Goal: Find specific page/section: Find specific page/section

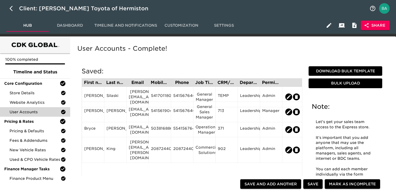
scroll to position [22, 0]
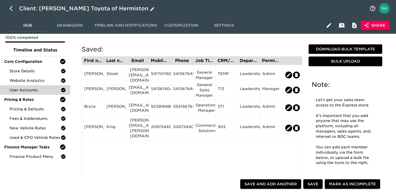
click at [10, 9] on icon "button" at bounding box center [13, 8] width 6 height 6
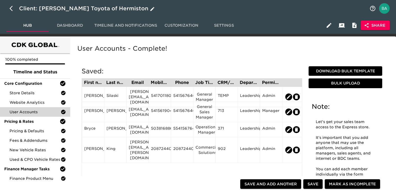
select select "10"
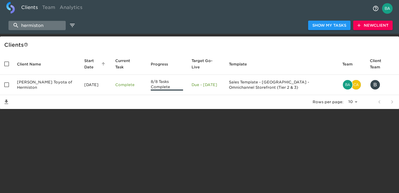
click at [31, 25] on input "hermiston" at bounding box center [36, 25] width 57 height 9
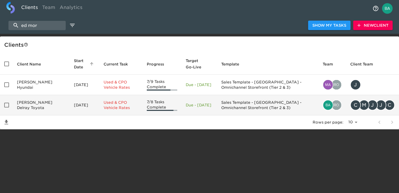
type input "ed mor"
click at [39, 105] on td "[PERSON_NAME] Delray Toyota" at bounding box center [41, 105] width 57 height 20
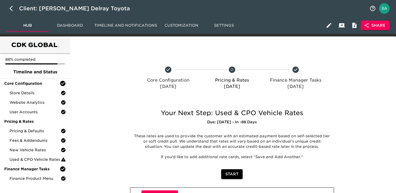
click at [75, 25] on span "Dashboard" at bounding box center [70, 25] width 36 height 7
